Goal: Information Seeking & Learning: Learn about a topic

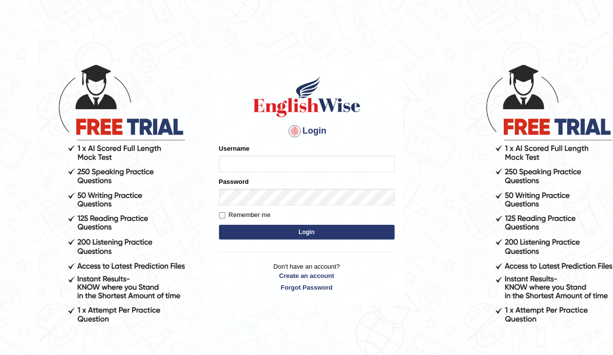
click at [227, 161] on input "Username" at bounding box center [306, 163] width 175 height 17
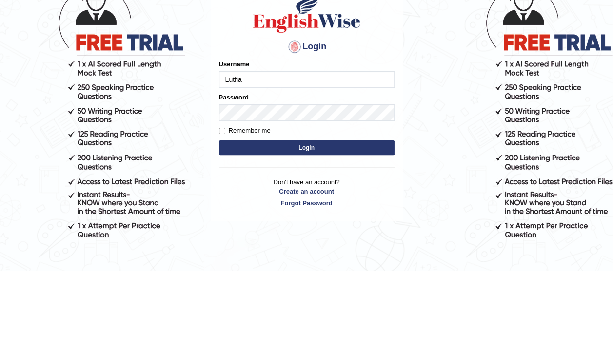
type input "Lutfia"
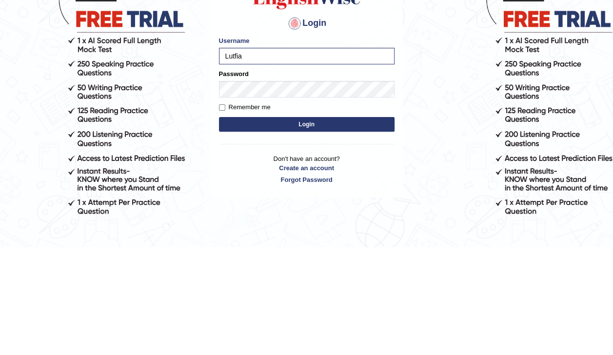
click at [336, 235] on button "Login" at bounding box center [306, 232] width 175 height 15
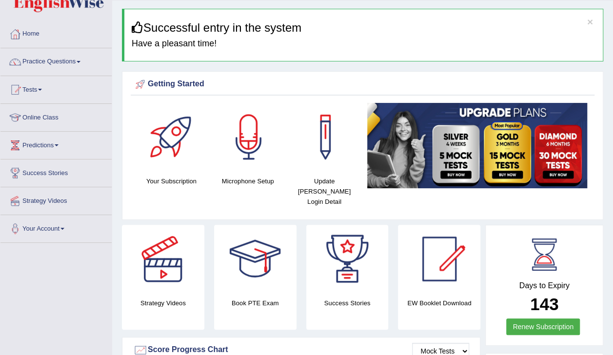
scroll to position [10, 0]
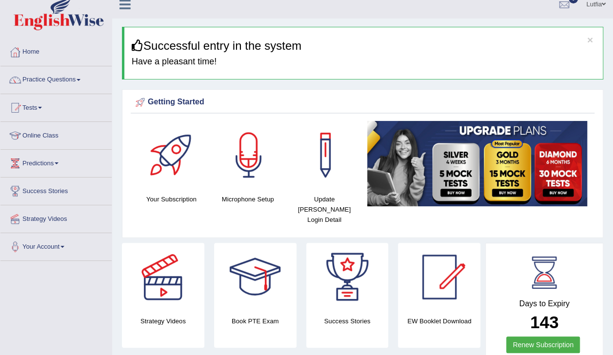
click at [59, 77] on link "Practice Questions" at bounding box center [55, 78] width 111 height 24
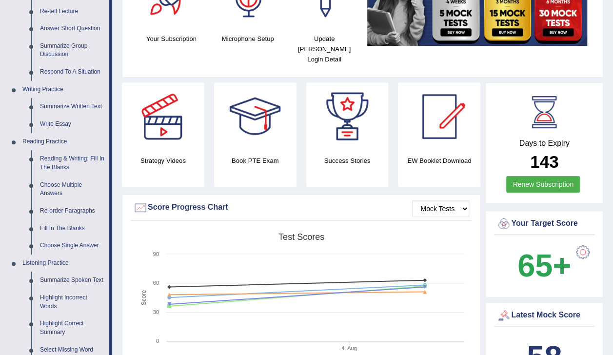
scroll to position [176, 0]
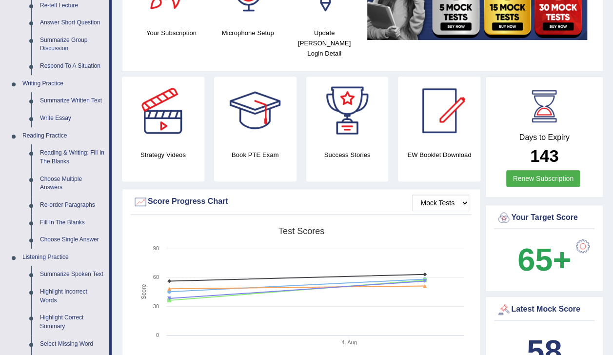
click at [55, 161] on link "Reading & Writing: Fill In The Blanks" at bounding box center [73, 157] width 74 height 26
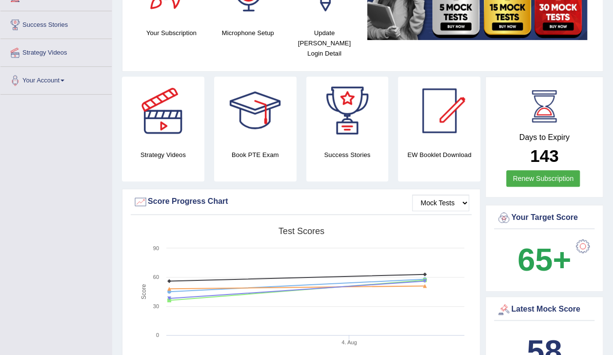
scroll to position [178, 0]
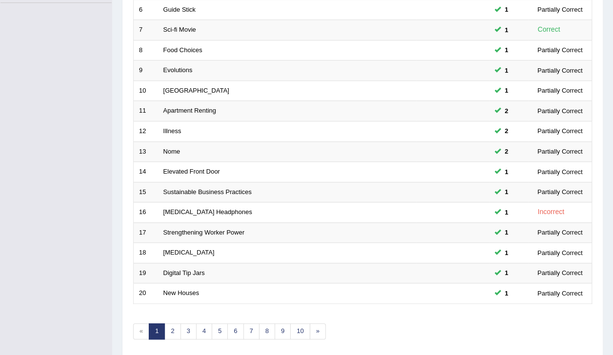
scroll to position [286, 0]
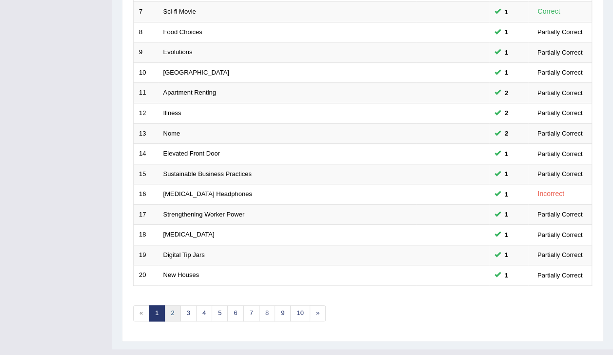
click at [177, 305] on link "2" at bounding box center [172, 313] width 16 height 16
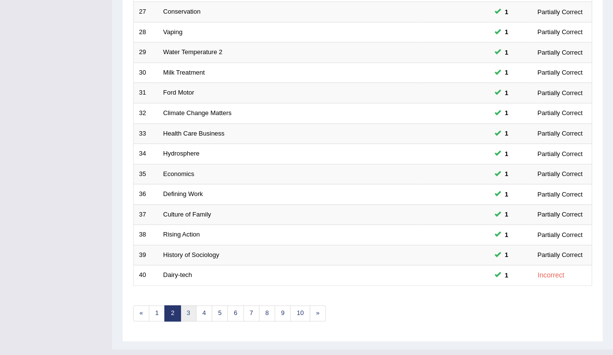
click at [190, 305] on link "3" at bounding box center [188, 313] width 16 height 16
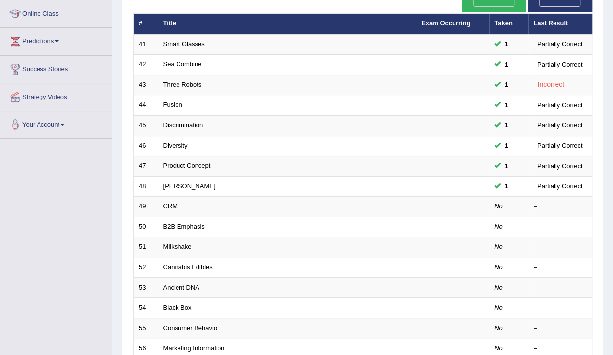
scroll to position [138, 0]
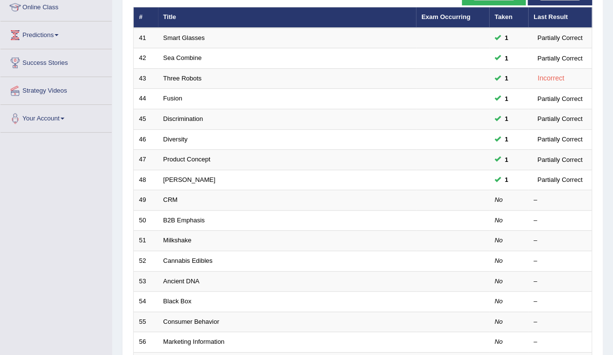
click at [170, 196] on link "CRM" at bounding box center [170, 199] width 15 height 7
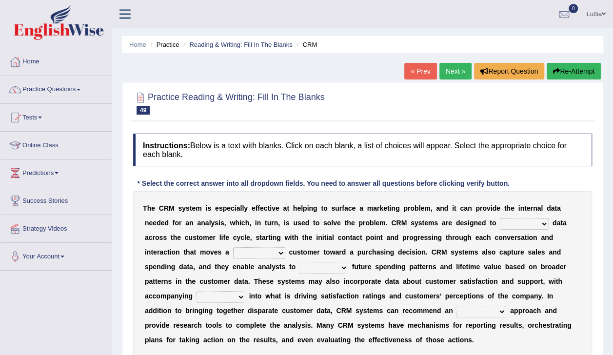
click at [500, 223] on select "venture capture feature rapture" at bounding box center [524, 224] width 49 height 12
click at [500, 218] on select "venture capture feature rapture" at bounding box center [524, 224] width 49 height 12
click at [500, 222] on select "venture capture feature rapture" at bounding box center [524, 224] width 49 height 12
select select "feature"
click at [500, 218] on select "venture capture feature rapture" at bounding box center [524, 224] width 49 height 12
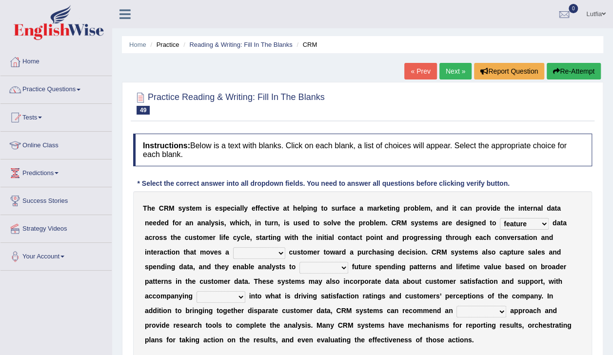
click at [233, 252] on select "prospective respective convective reflective" at bounding box center [259, 253] width 52 height 12
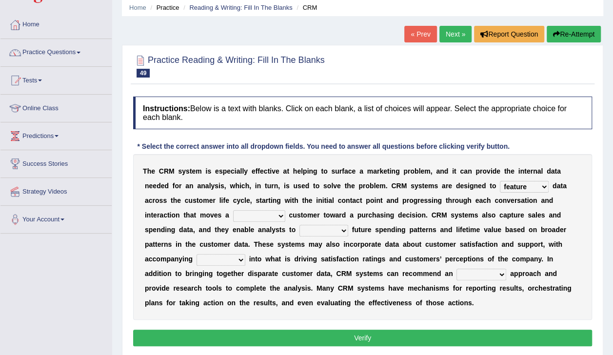
scroll to position [38, 0]
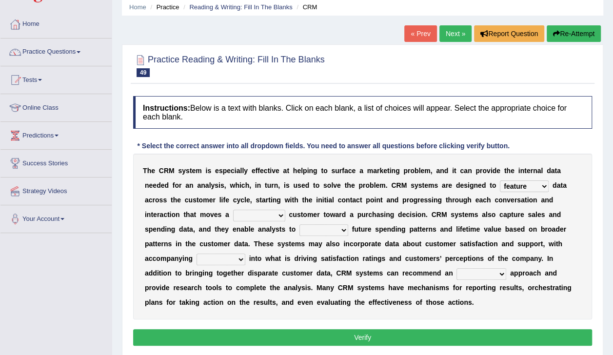
click at [233, 212] on select "prospective respective convective reflective" at bounding box center [259, 216] width 52 height 12
select select "prospective"
click at [233, 210] on select "prospective respective convective reflective" at bounding box center [259, 216] width 52 height 12
click at [500, 185] on select "venture capture feature rapture" at bounding box center [524, 186] width 49 height 12
select select "capture"
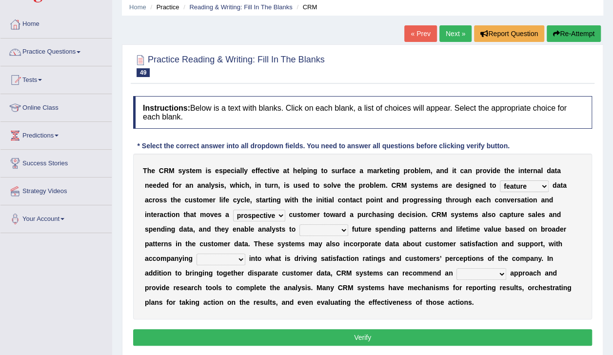
click at [500, 180] on select "venture capture feature rapture" at bounding box center [524, 186] width 49 height 12
click at [233, 212] on select "prospective respective convective reflective" at bounding box center [259, 216] width 52 height 12
click at [408, 255] on b "u" at bounding box center [410, 258] width 4 height 8
click at [299, 226] on select "descend reject deject project" at bounding box center [323, 230] width 49 height 12
select select "project"
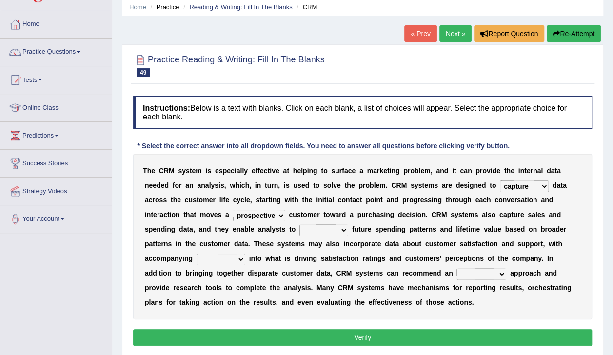
click at [299, 224] on select "descend reject deject project" at bounding box center [323, 230] width 49 height 12
click at [245, 253] on select "insights plights aughts highlights" at bounding box center [220, 259] width 49 height 12
select select "highlights"
click at [245, 253] on select "insights plights aughts highlights" at bounding box center [220, 259] width 49 height 12
click at [456, 275] on select "uncritical apolitical analytical impractical" at bounding box center [481, 274] width 50 height 12
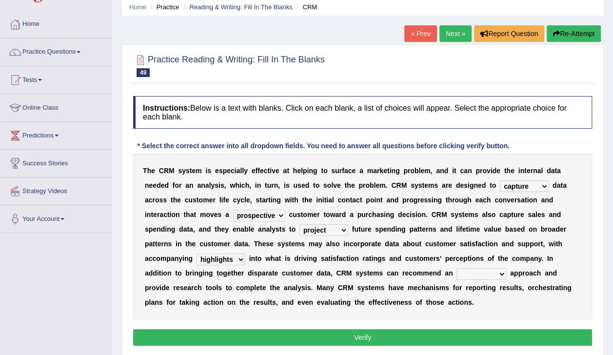
select select "analytical"
click at [456, 268] on select "uncritical apolitical analytical impractical" at bounding box center [481, 274] width 50 height 12
click at [369, 337] on button "Verify" at bounding box center [362, 337] width 459 height 17
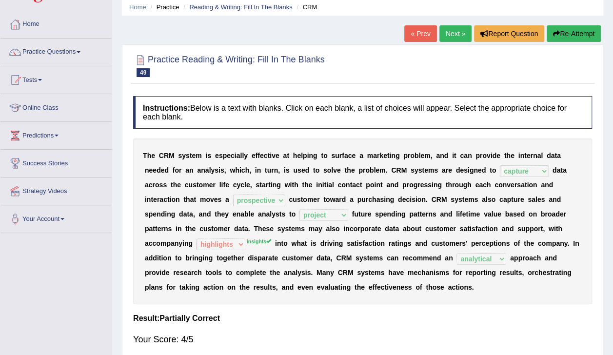
click at [457, 37] on link "Next »" at bounding box center [455, 33] width 32 height 17
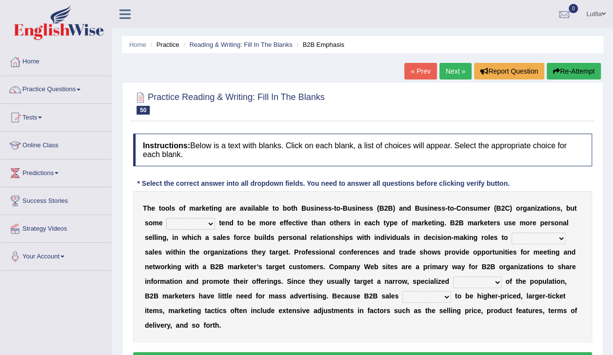
click at [175, 222] on select "tactics tentacles optics ethnics" at bounding box center [190, 224] width 49 height 12
select select "tactics"
click at [166, 218] on select "tactics tentacles optics ethnics" at bounding box center [190, 224] width 49 height 12
click at [511, 239] on select "overstate disorientate commentate facilitate" at bounding box center [538, 238] width 54 height 12
select select "facilitate"
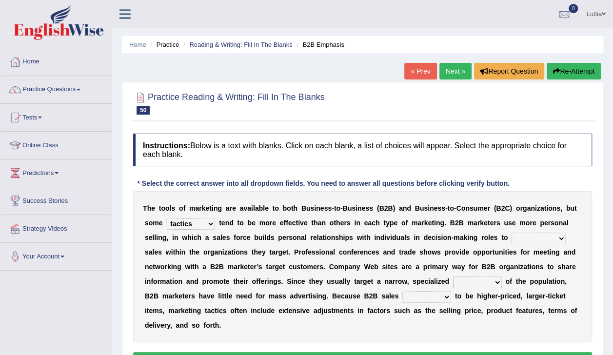
click at [511, 232] on select "overstate disorientate commentate facilitate" at bounding box center [538, 238] width 54 height 12
click at [453, 285] on select "shiver sliver driver receiver" at bounding box center [477, 282] width 49 height 12
select select "driver"
click at [453, 276] on select "shiver sliver driver receiver" at bounding box center [477, 282] width 49 height 12
click at [402, 299] on select "tend extend contend pretend" at bounding box center [426, 297] width 49 height 12
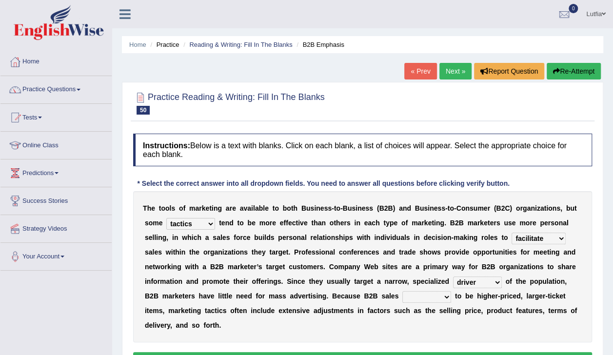
click at [402, 296] on select "tend extend contend pretend" at bounding box center [426, 297] width 49 height 12
select select "tend"
click at [402, 291] on select "tend extend contend pretend" at bounding box center [426, 297] width 49 height 12
click at [283, 352] on button "Verify" at bounding box center [362, 360] width 459 height 17
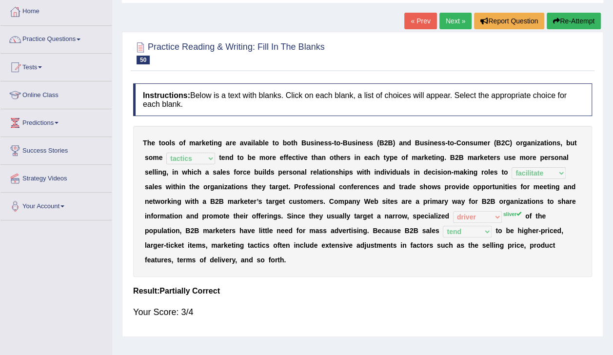
scroll to position [32, 0]
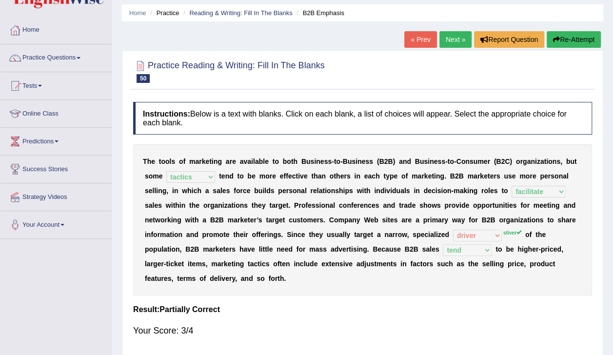
click at [450, 45] on link "Next »" at bounding box center [455, 39] width 32 height 17
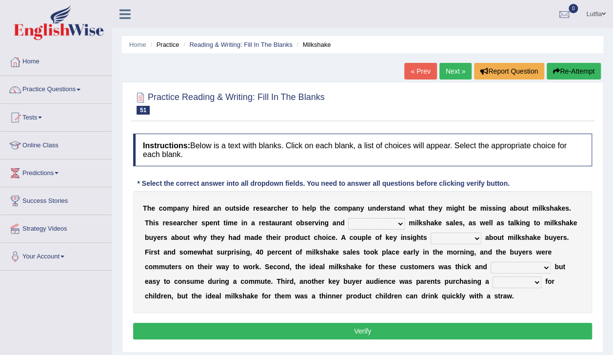
click at [348, 223] on select "documenting augmenting tormenting fermenting" at bounding box center [376, 224] width 57 height 12
click at [149, 292] on b "c" at bounding box center [147, 296] width 4 height 8
click at [348, 222] on select "documenting augmenting tormenting fermenting" at bounding box center [376, 224] width 57 height 12
select select "tormenting"
click at [348, 218] on select "documenting augmenting tormenting fermenting" at bounding box center [376, 224] width 57 height 12
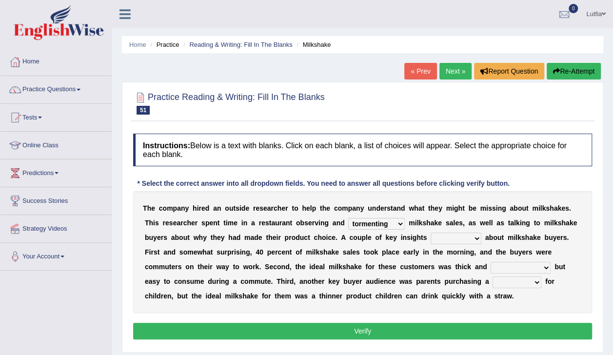
click at [430, 234] on select "demerged merged submerged emerged" at bounding box center [455, 238] width 51 height 12
select select "merged"
click at [430, 232] on select "demerged merged submerged emerged" at bounding box center [455, 238] width 51 height 12
click at [490, 266] on select "consequential torrential substantial residential" at bounding box center [520, 268] width 60 height 12
click at [492, 283] on select "pleat treat cleat sweat" at bounding box center [516, 282] width 49 height 12
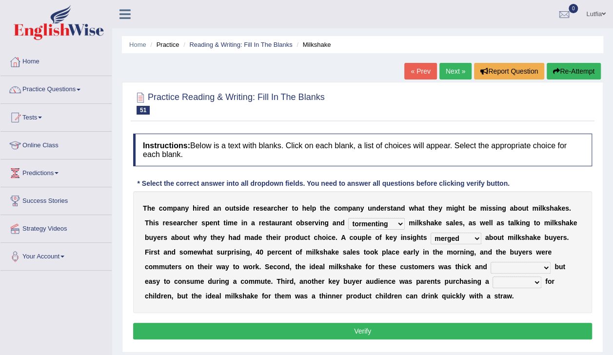
select select "treat"
click at [492, 276] on select "pleat treat cleat sweat" at bounding box center [516, 282] width 49 height 12
click at [490, 270] on select "consequential torrential substantial residential" at bounding box center [520, 268] width 60 height 12
select select "torrential"
click at [490, 262] on select "consequential torrential substantial residential" at bounding box center [520, 268] width 60 height 12
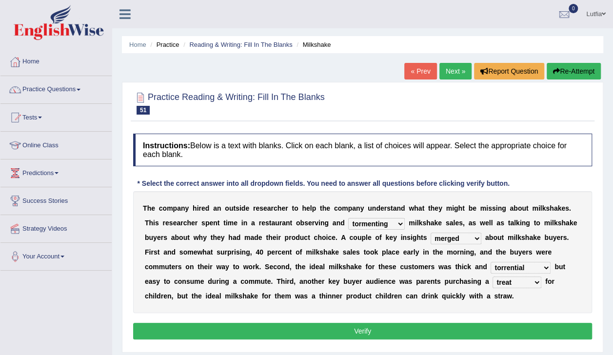
click at [377, 330] on button "Verify" at bounding box center [362, 331] width 459 height 17
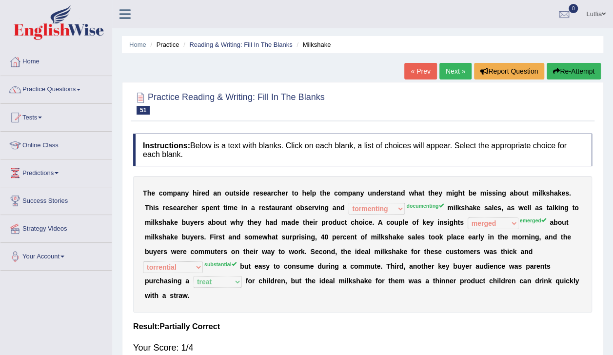
click at [455, 77] on link "Next »" at bounding box center [455, 71] width 32 height 17
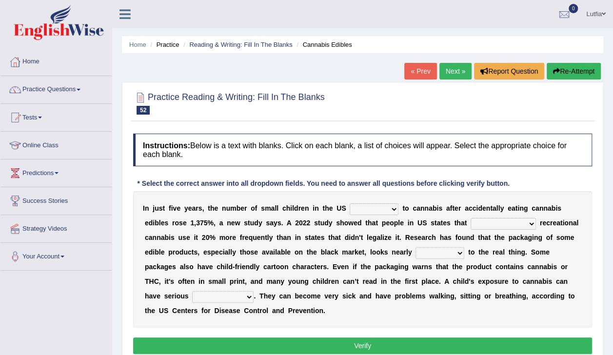
click at [370, 211] on select "appended rejected grounded exposed" at bounding box center [373, 209] width 49 height 12
select select "exposed"
click at [349, 203] on select "appended rejected grounded exposed" at bounding box center [373, 209] width 49 height 12
click at [470, 224] on select "vandalized commercialized legalized privatized" at bounding box center [502, 224] width 65 height 12
select select "legalized"
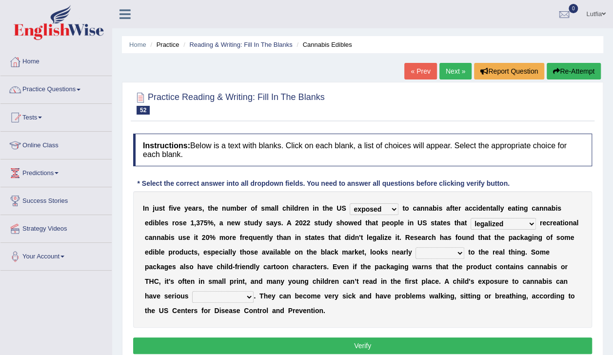
click at [470, 218] on select "vandalized commercialized legalized privatized" at bounding box center [502, 224] width 65 height 12
click at [415, 254] on select "critical nautical identical statistical" at bounding box center [439, 253] width 49 height 12
select select "identical"
click at [415, 247] on select "critical nautical identical statistical" at bounding box center [439, 253] width 49 height 12
click at [253, 291] on select "absences presences violations consequences" at bounding box center [222, 297] width 61 height 12
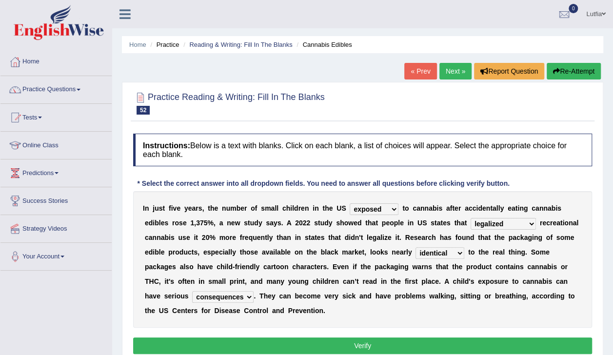
click at [253, 291] on select "absences presences violations consequences" at bounding box center [222, 297] width 61 height 12
select select "violations"
click at [253, 291] on select "absences presences violations consequences" at bounding box center [222, 297] width 61 height 12
click at [448, 337] on button "Verify" at bounding box center [362, 345] width 459 height 17
